Goal: Transaction & Acquisition: Download file/media

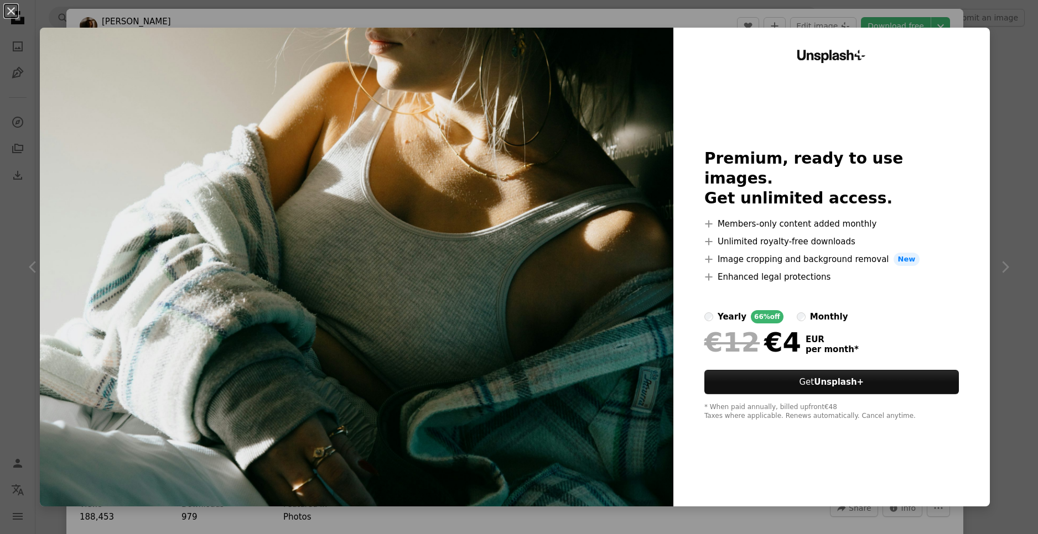
scroll to position [14531, 0]
click at [882, 14] on div "An X shape Unsplash+ Premium, ready to use images. Get unlimited access. A plus…" at bounding box center [519, 267] width 1038 height 534
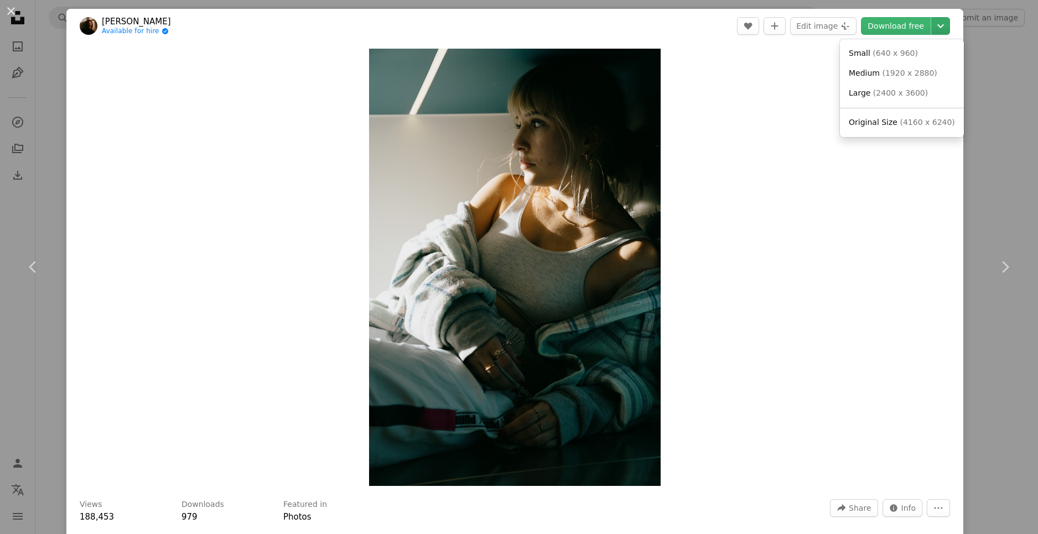
click at [937, 25] on icon "Chevron down" at bounding box center [941, 25] width 18 height 13
click at [877, 77] on span "Medium" at bounding box center [864, 73] width 31 height 9
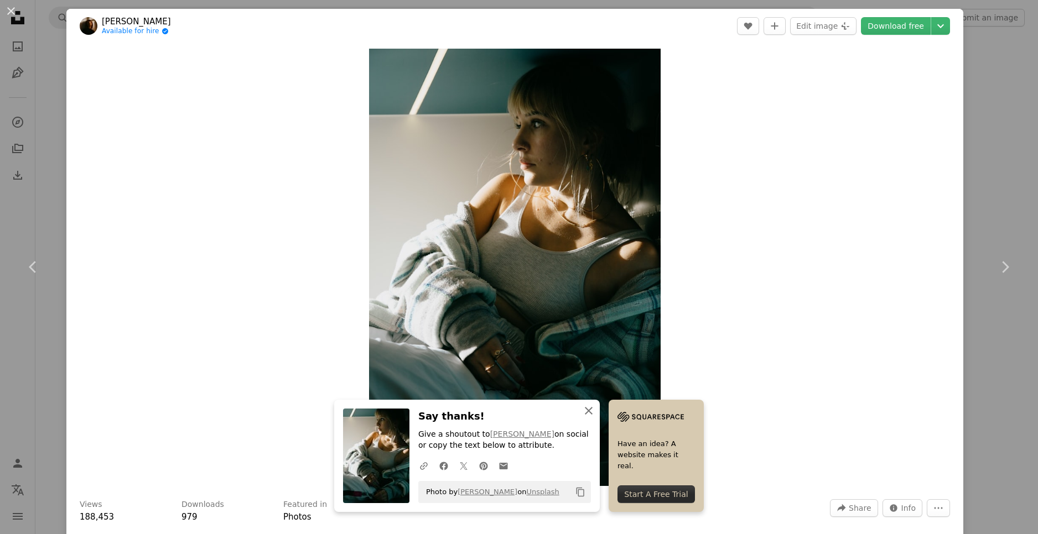
click at [594, 409] on icon "An X shape" at bounding box center [588, 410] width 13 height 13
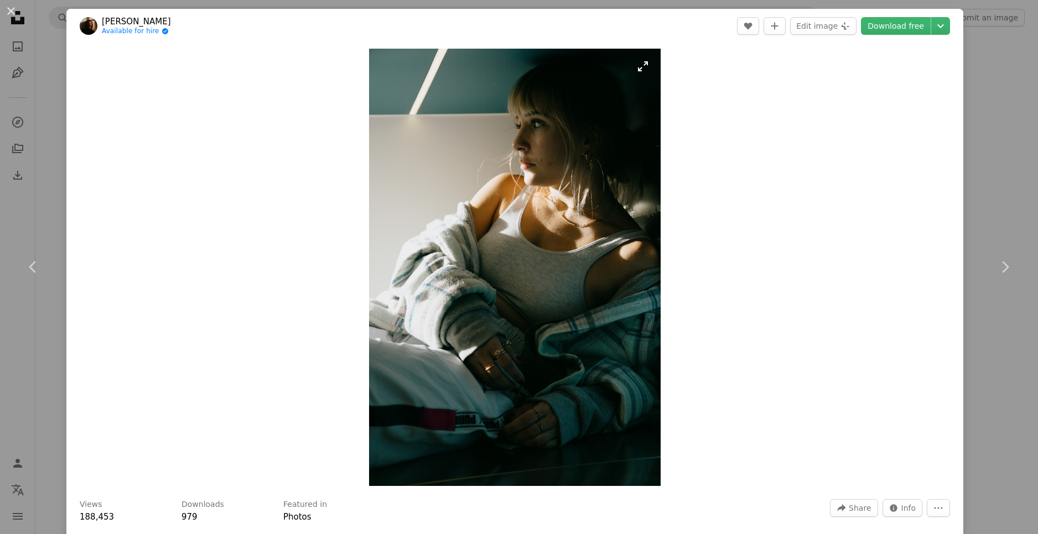
click at [577, 283] on img "Zoom in on this image" at bounding box center [515, 268] width 292 height 438
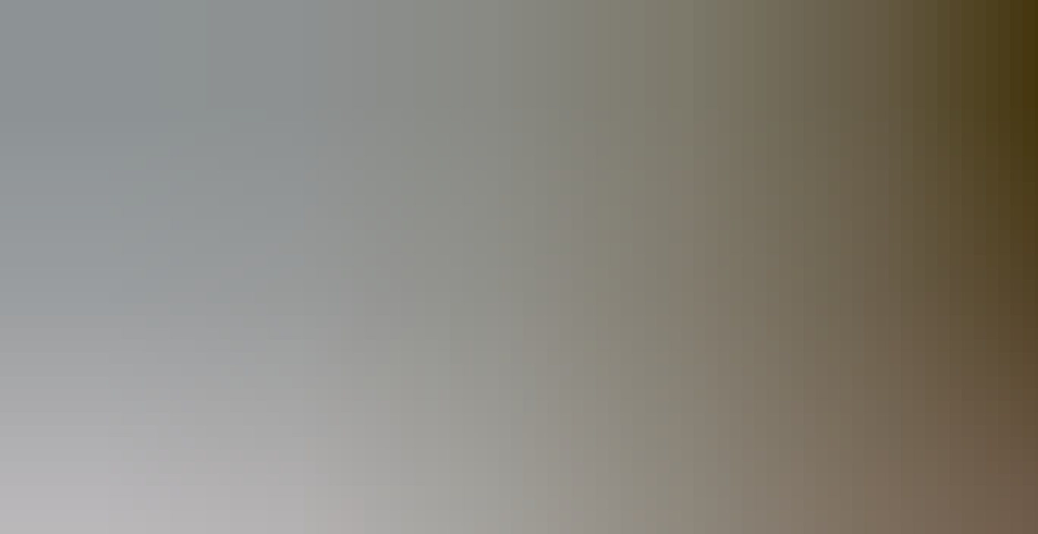
scroll to position [506, 0]
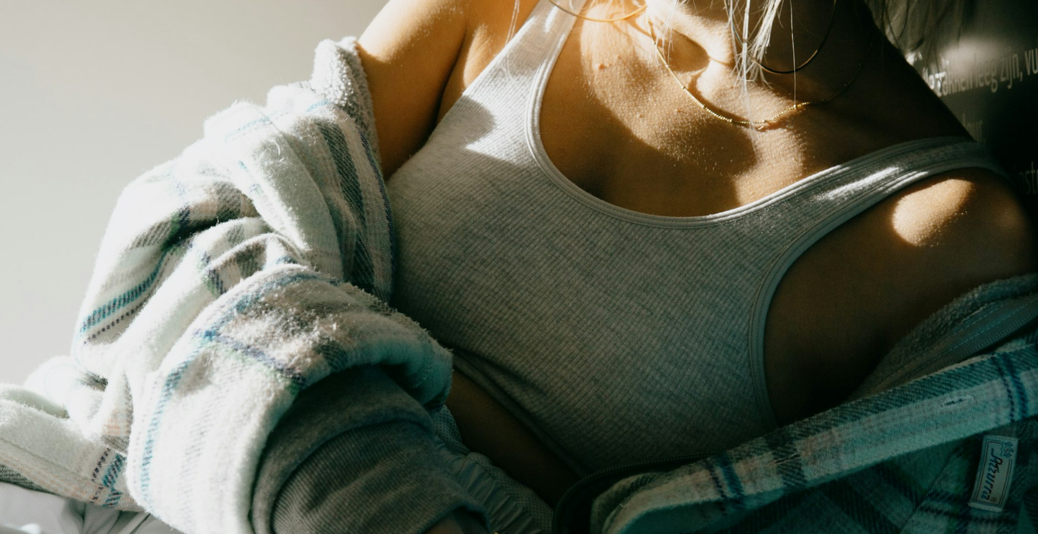
click at [486, 243] on img "Zoom out on this image" at bounding box center [518, 272] width 1039 height 1559
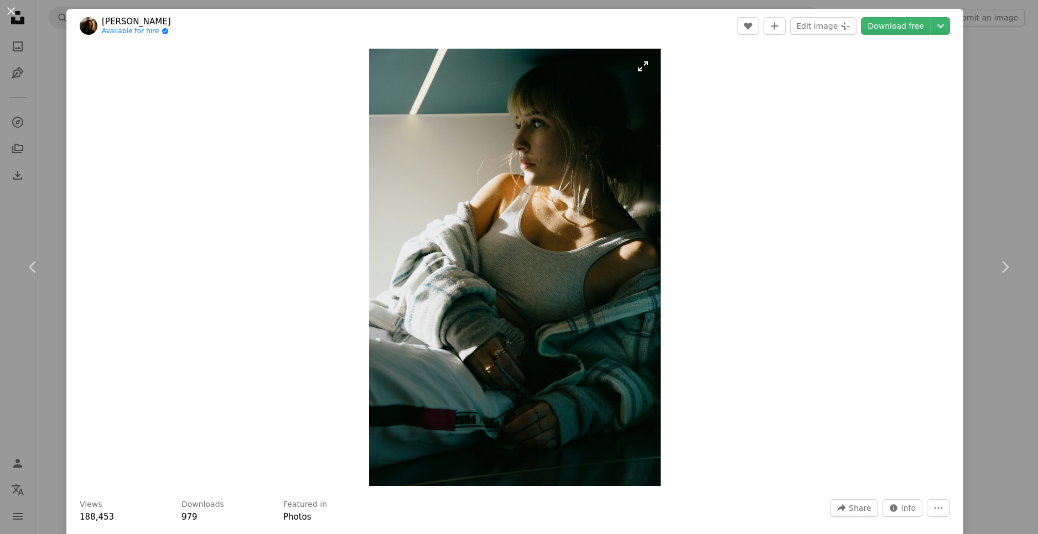
click at [642, 66] on img "Zoom in on this image" at bounding box center [515, 268] width 292 height 438
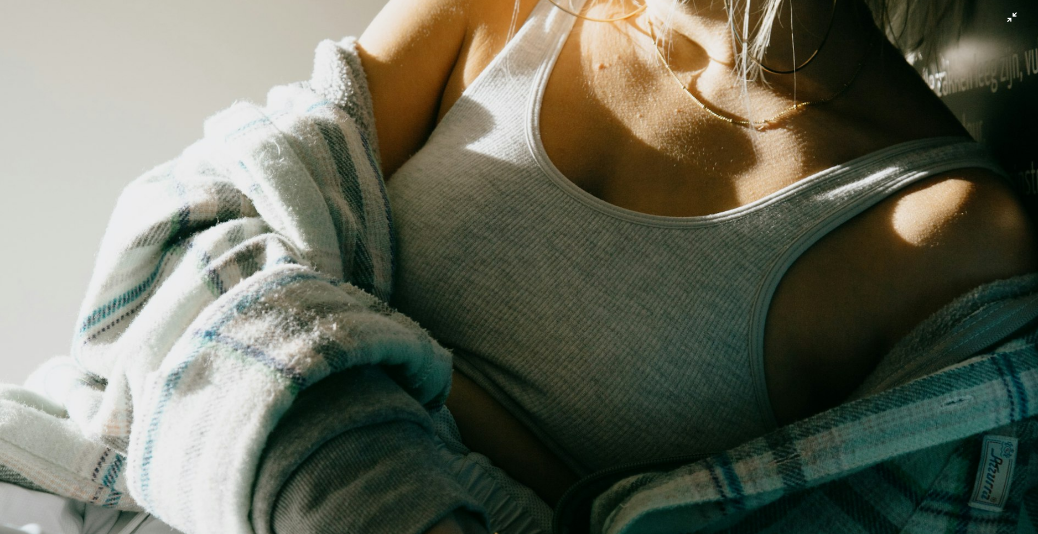
click at [626, 101] on img "Zoom out on this image" at bounding box center [518, 272] width 1039 height 1559
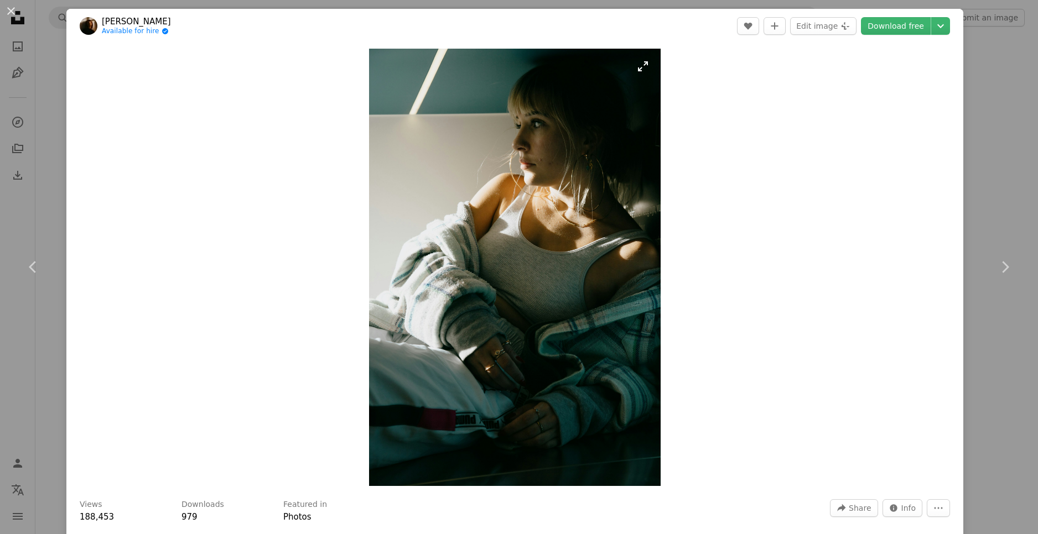
click at [646, 70] on img "Zoom in on this image" at bounding box center [515, 268] width 292 height 438
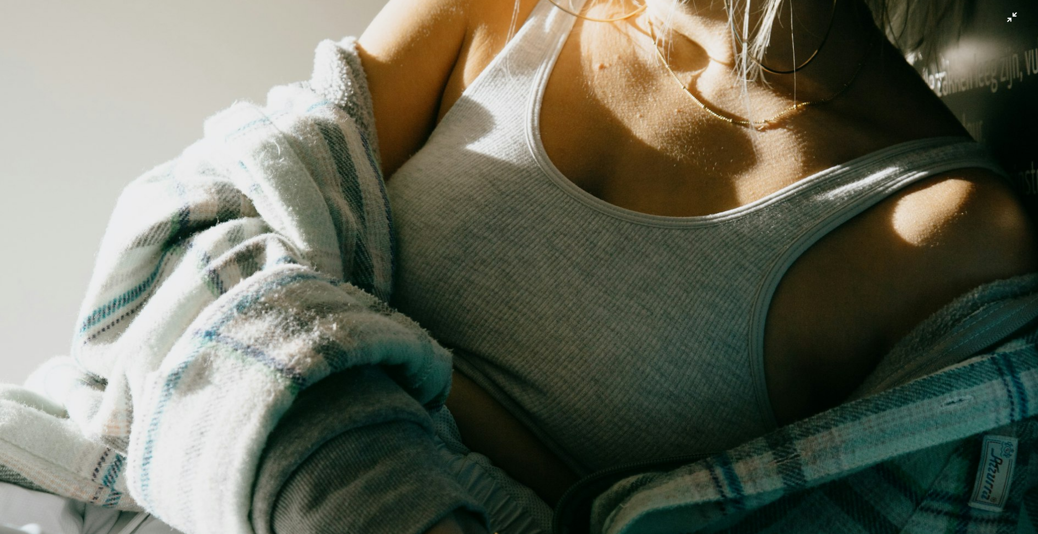
click at [695, 151] on img "Zoom out on this image" at bounding box center [518, 272] width 1039 height 1559
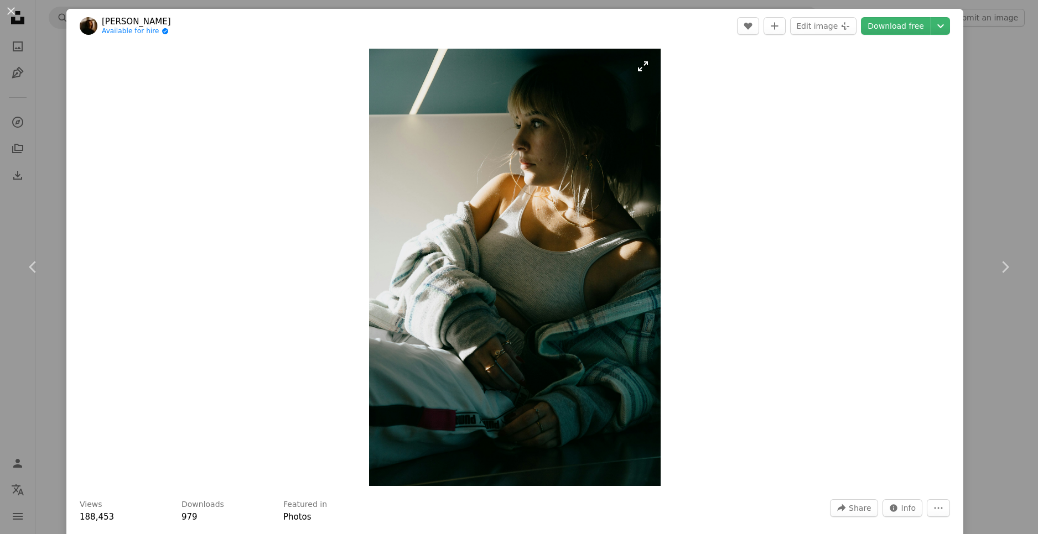
click at [414, 107] on img "Zoom in on this image" at bounding box center [515, 268] width 292 height 438
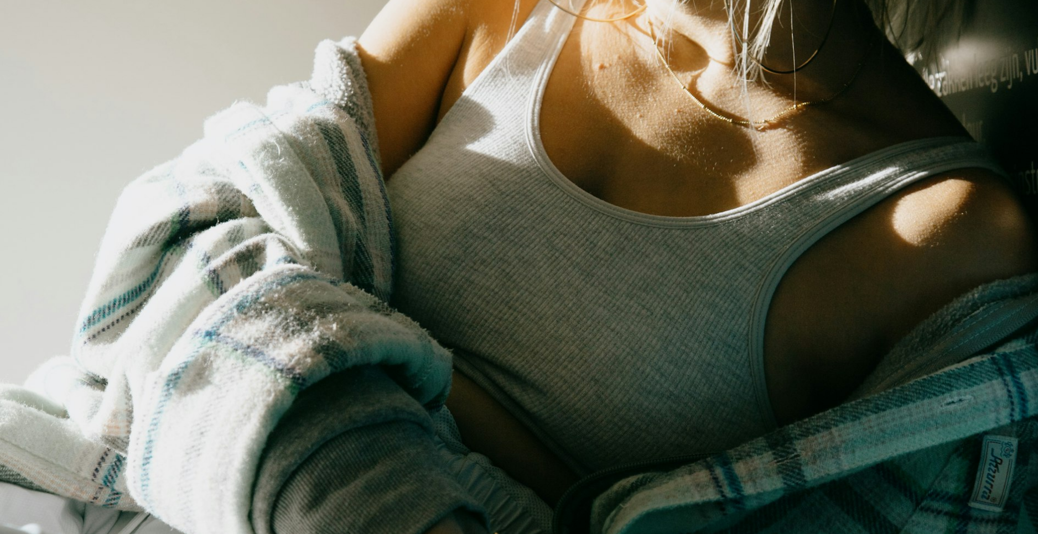
click at [337, 121] on img "Zoom out on this image" at bounding box center [518, 272] width 1039 height 1559
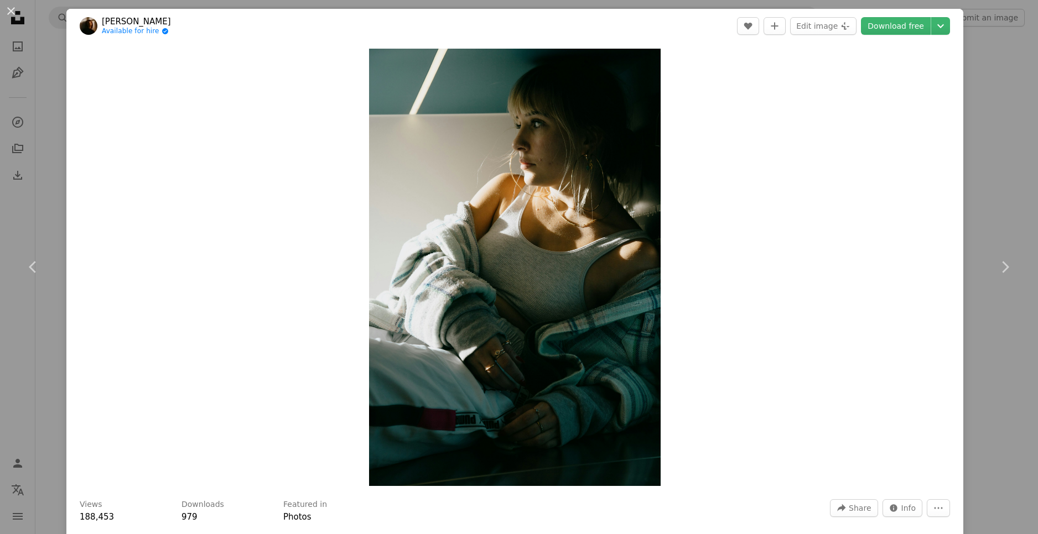
click at [346, 212] on div "Zoom in" at bounding box center [514, 267] width 897 height 449
click at [976, 117] on div "An X shape Chevron left Chevron right [PERSON_NAME] Available for hire A checkm…" at bounding box center [519, 267] width 1038 height 534
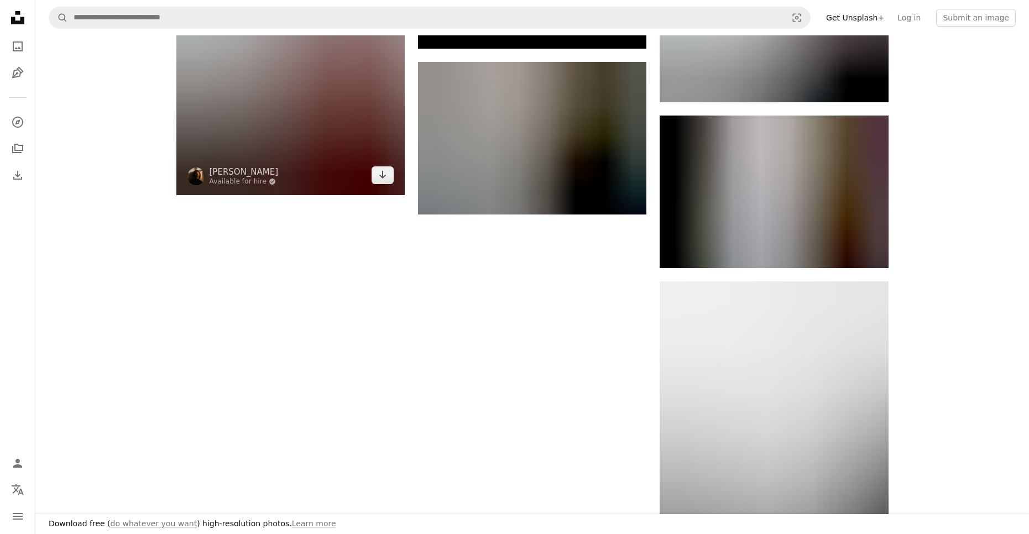
scroll to position [30076, 0]
